Goal: Transaction & Acquisition: Purchase product/service

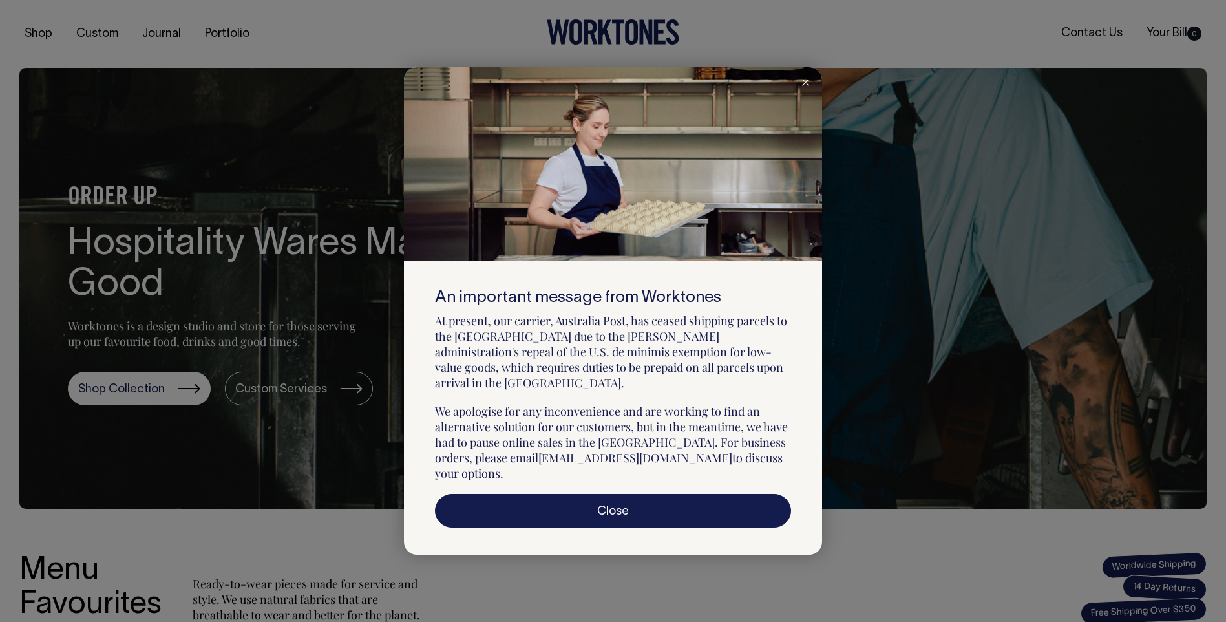
click at [801, 94] on div at bounding box center [805, 81] width 33 height 28
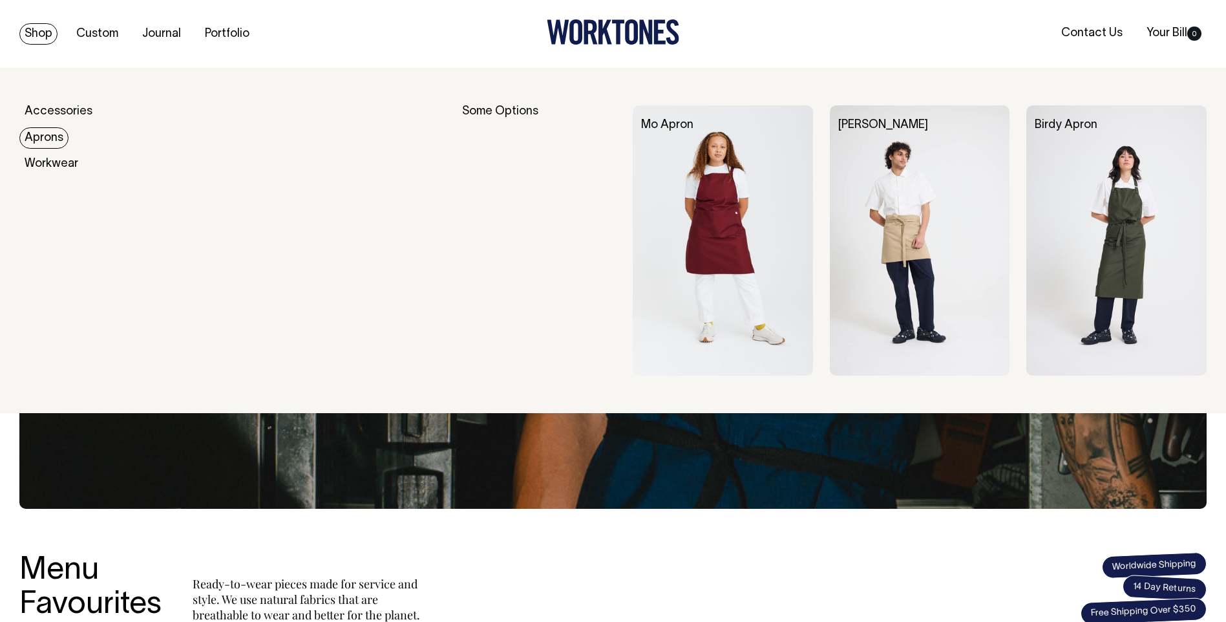
click at [43, 139] on link "Aprons" at bounding box center [43, 137] width 49 height 21
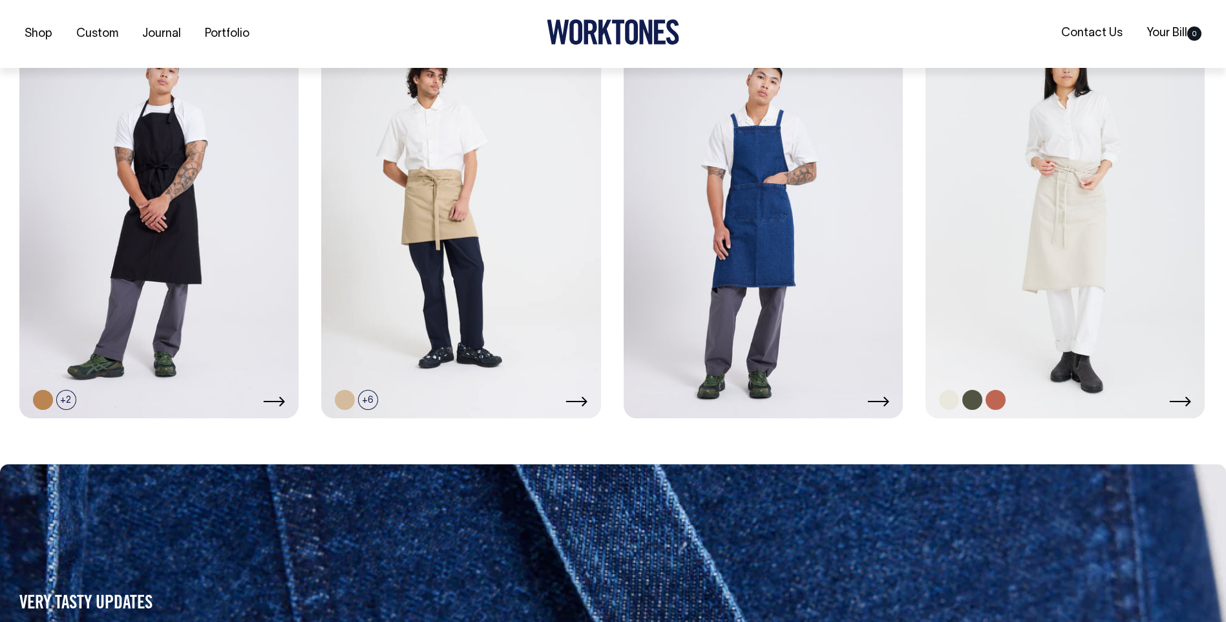
scroll to position [840, 0]
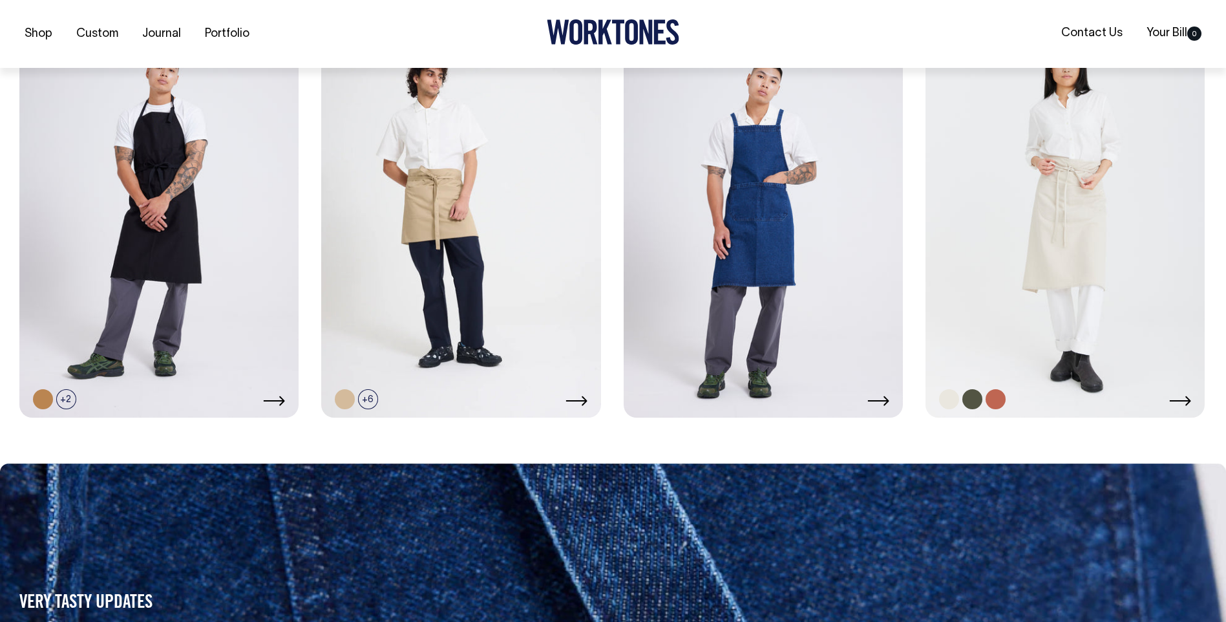
click at [997, 218] on link at bounding box center [1065, 208] width 279 height 419
